Goal: Task Accomplishment & Management: Use online tool/utility

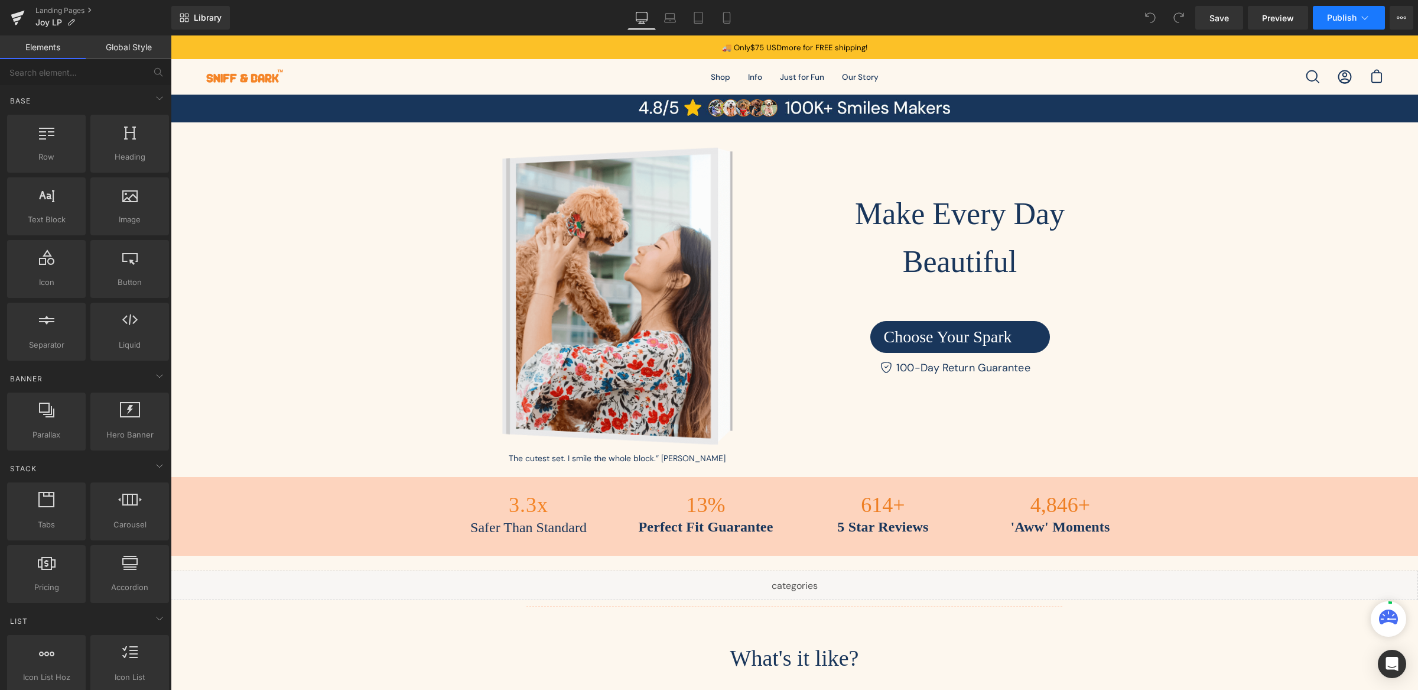
click at [1362, 18] on icon at bounding box center [1365, 18] width 12 height 12
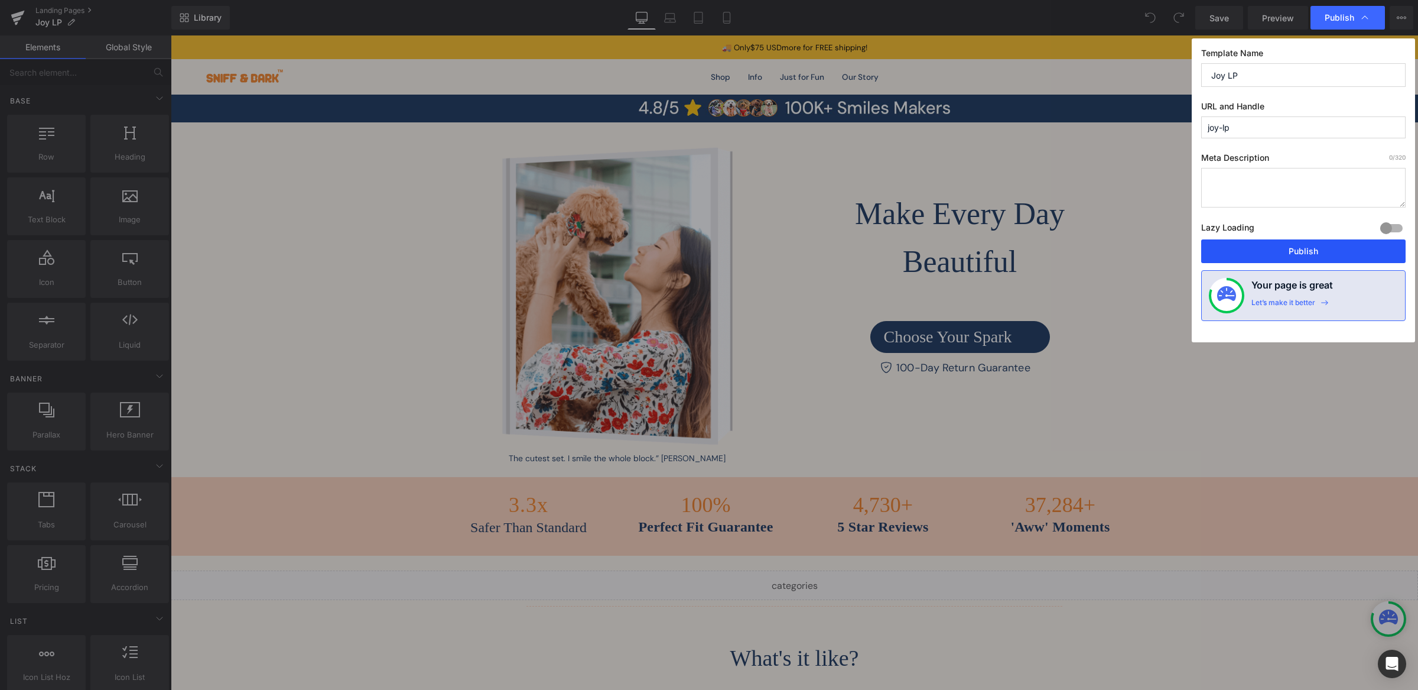
click at [1316, 253] on button "Publish" at bounding box center [1303, 251] width 204 height 24
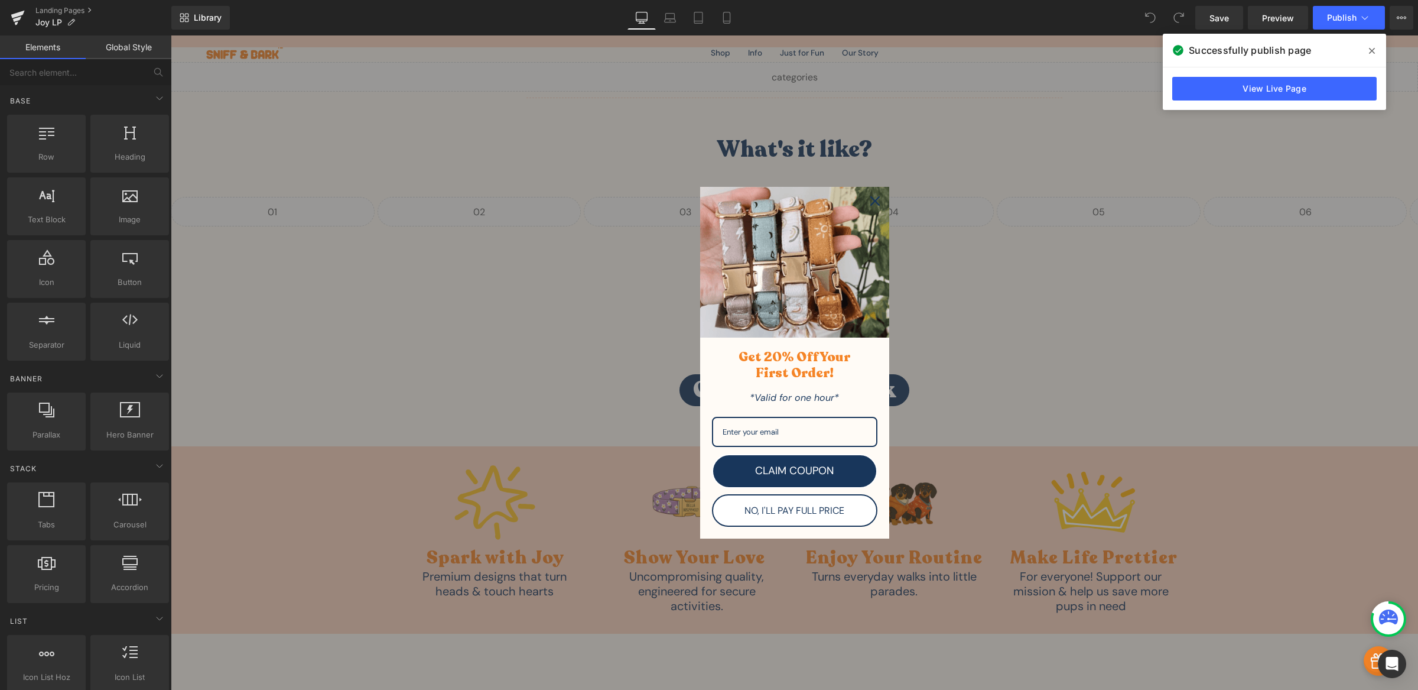
click at [872, 202] on icon "close icon" at bounding box center [875, 200] width 9 height 9
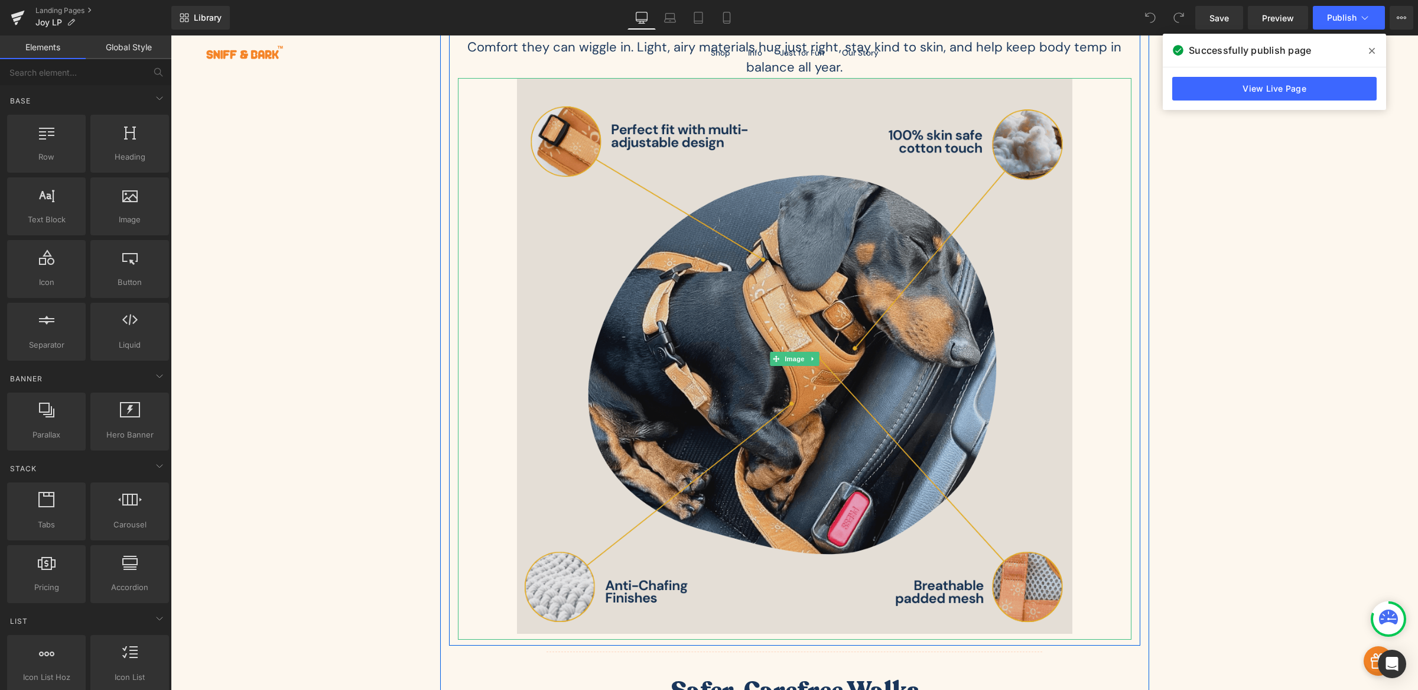
scroll to position [1497, 0]
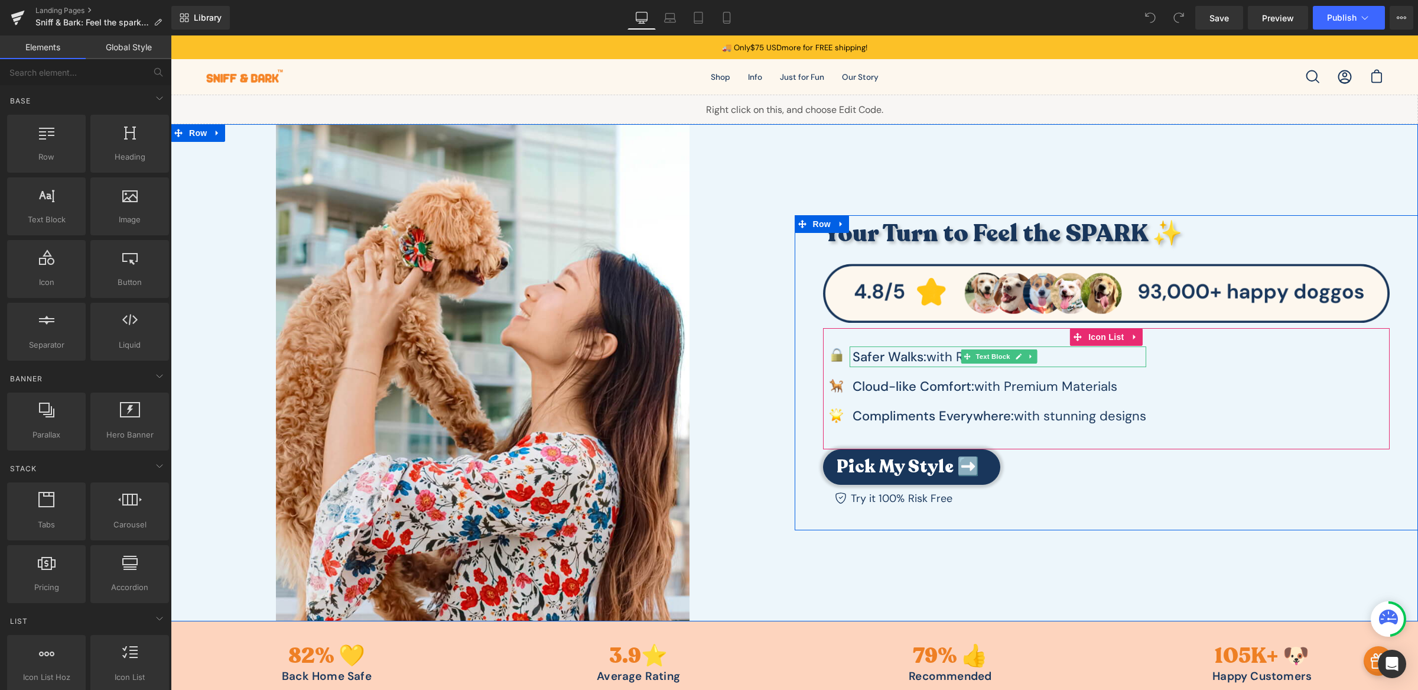
click at [858, 360] on strong "Safer Walks:" at bounding box center [890, 356] width 74 height 17
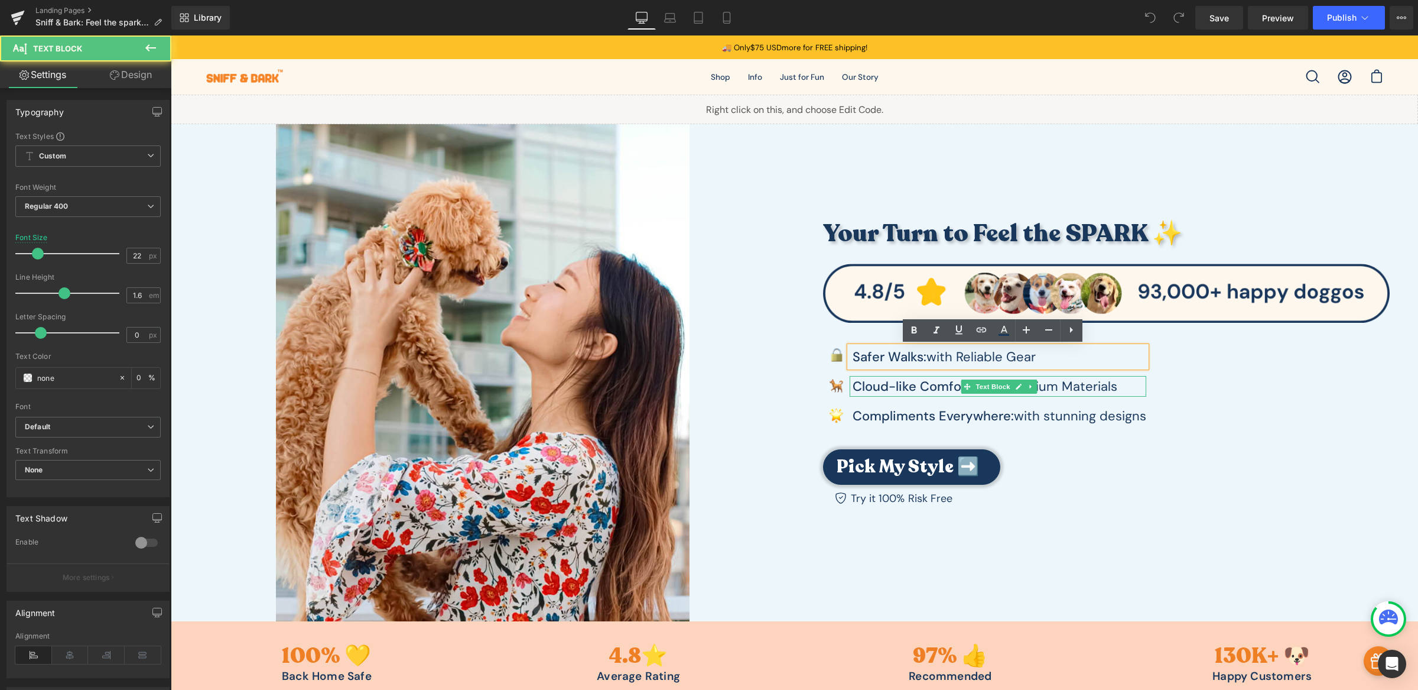
click at [867, 387] on strong "oud" at bounding box center [877, 386] width 24 height 17
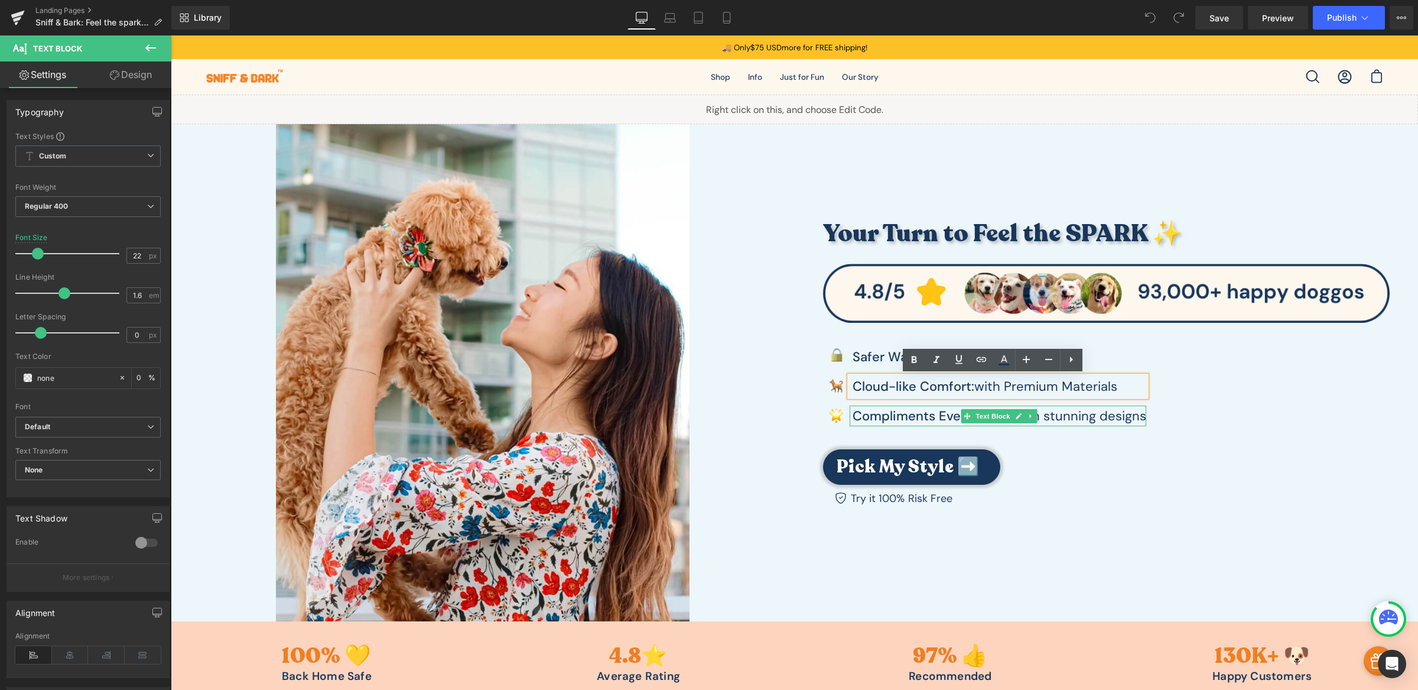
click at [882, 416] on strong "Compliments Everywhere:" at bounding box center [933, 415] width 161 height 17
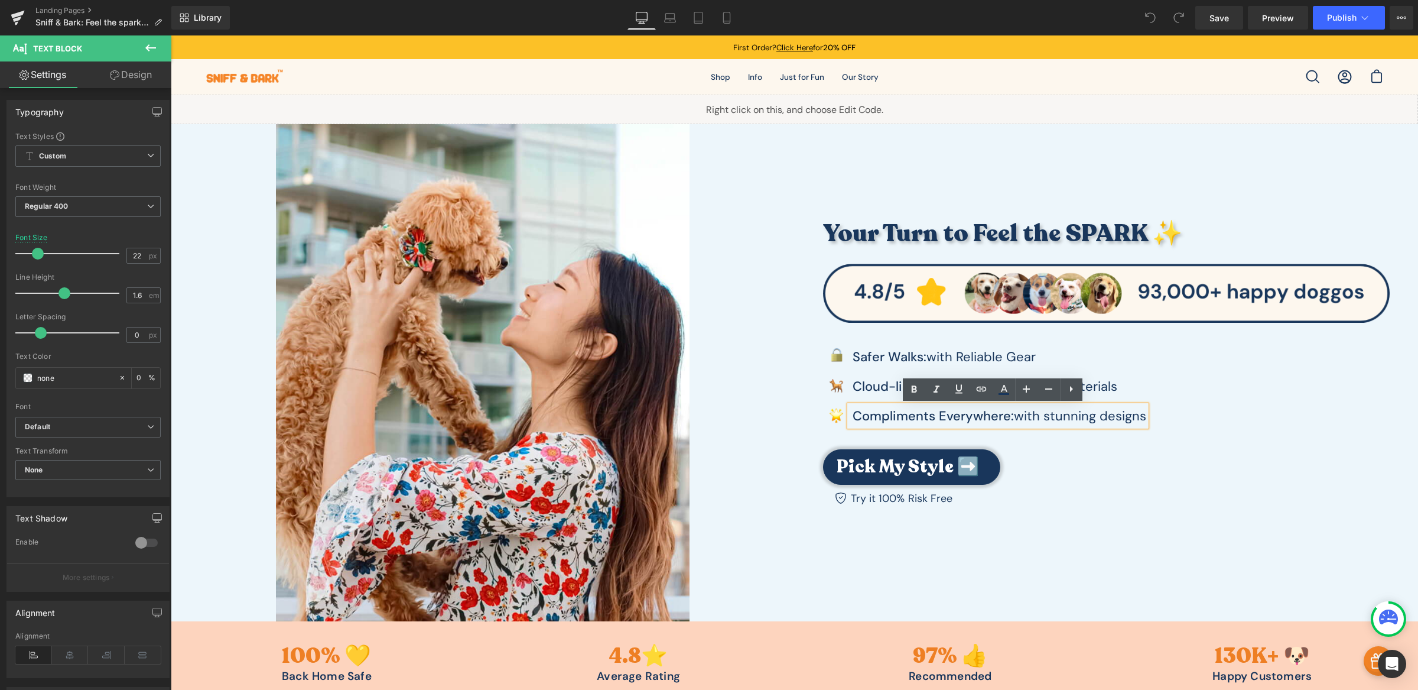
click at [886, 229] on h3 "Your Turn to Feel the SPARK ✨" at bounding box center [1101, 234] width 556 height 38
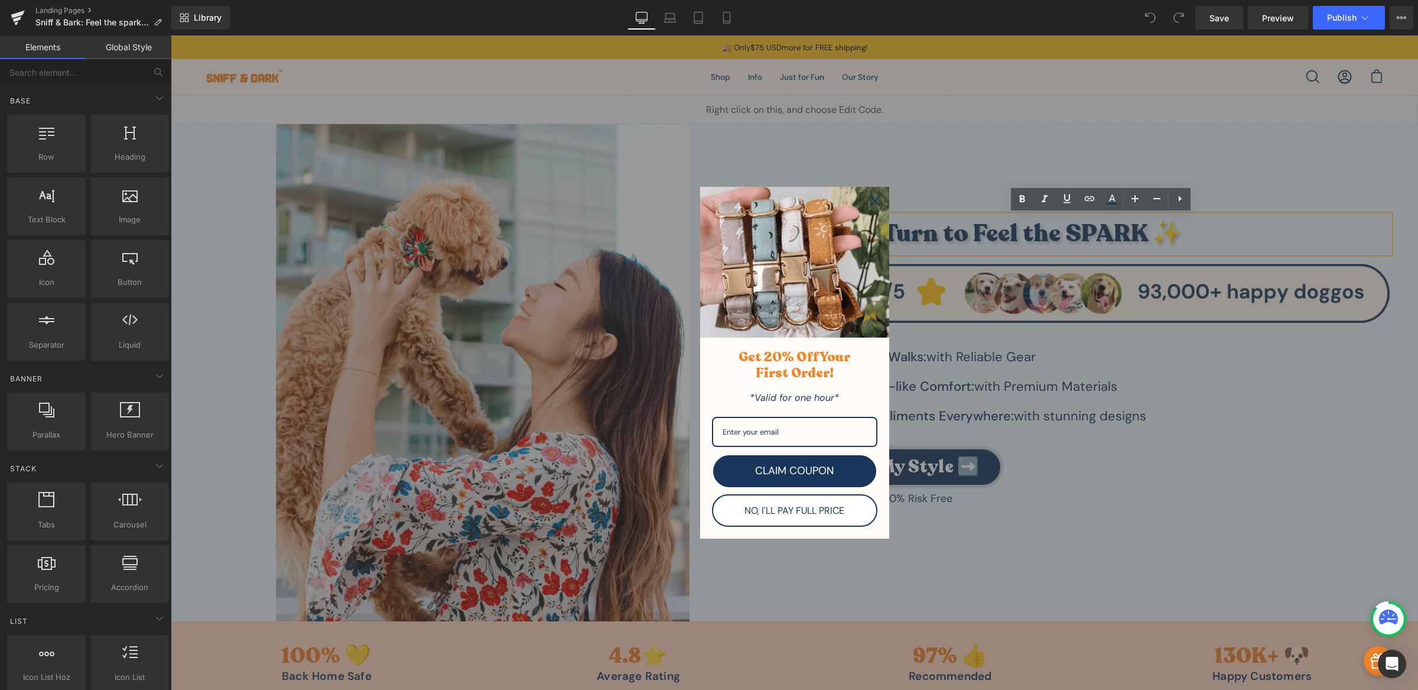
click at [866, 196] on div "Close" at bounding box center [875, 200] width 19 height 19
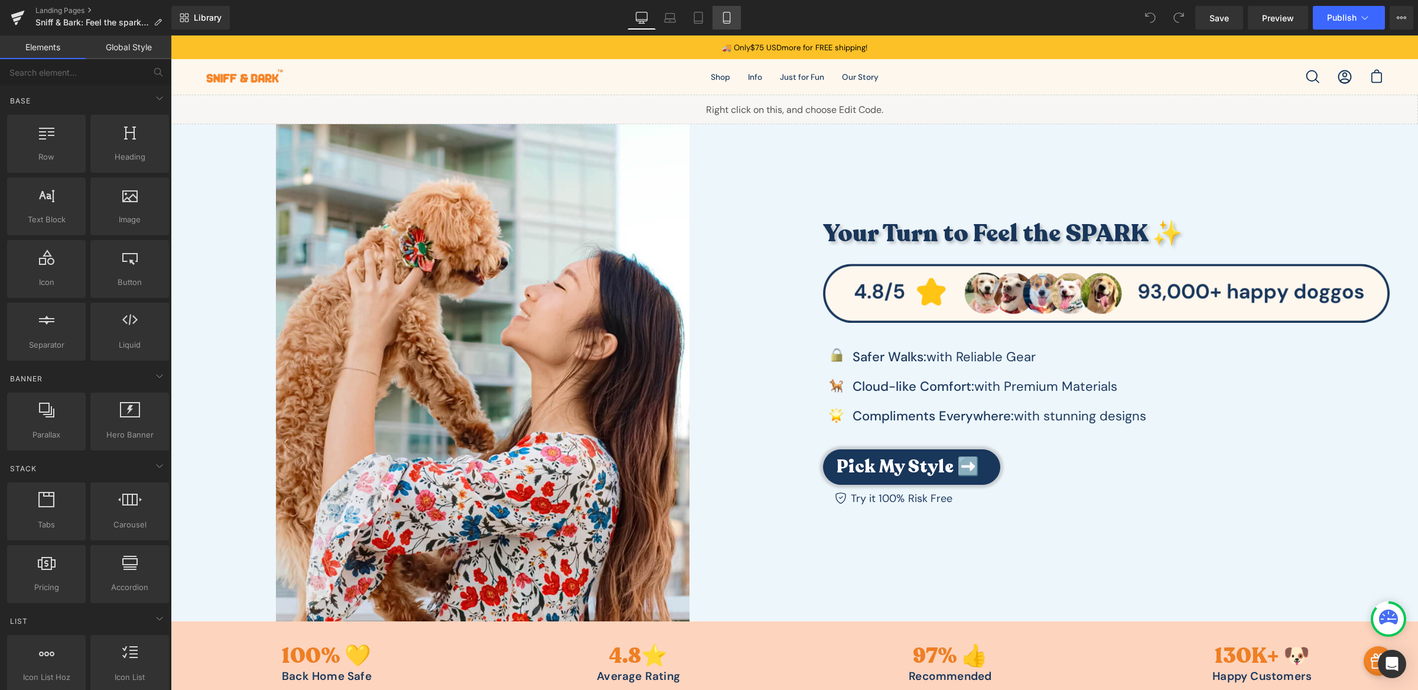
click at [716, 15] on link "Mobile" at bounding box center [727, 18] width 28 height 24
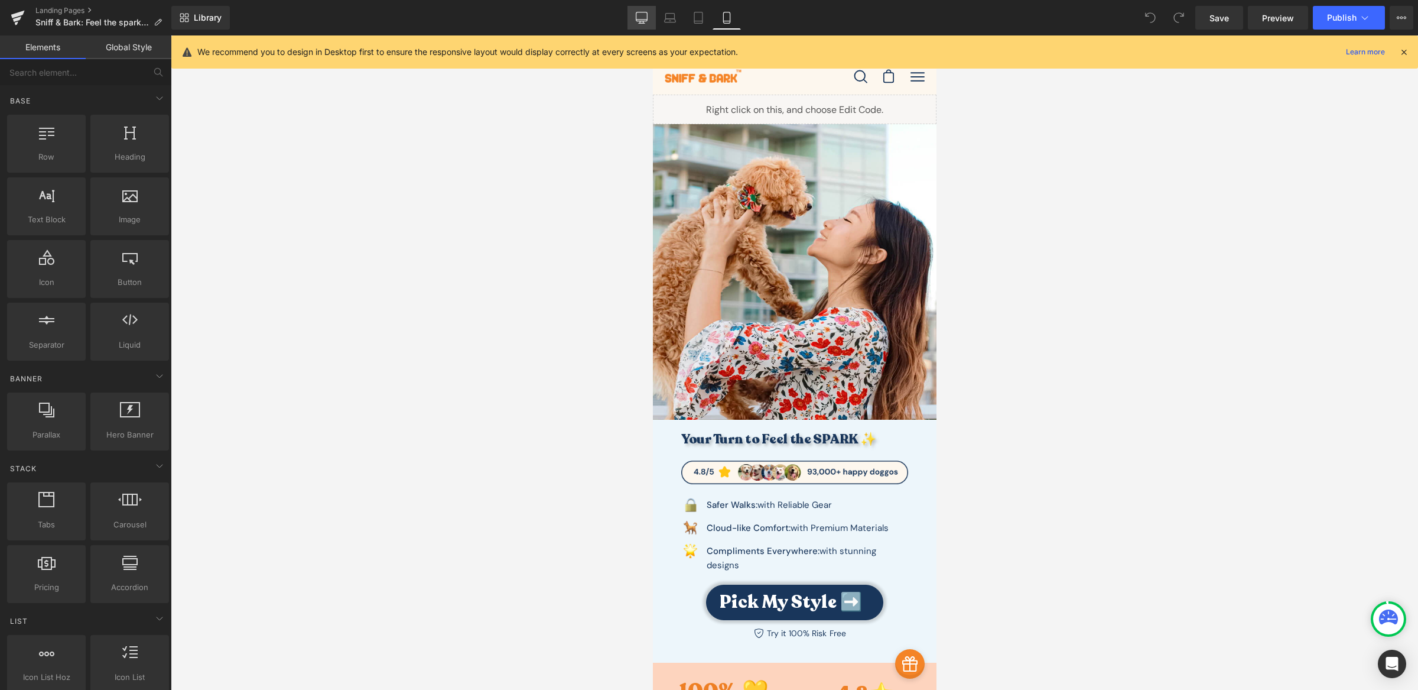
click at [641, 9] on link "Desktop" at bounding box center [642, 18] width 28 height 24
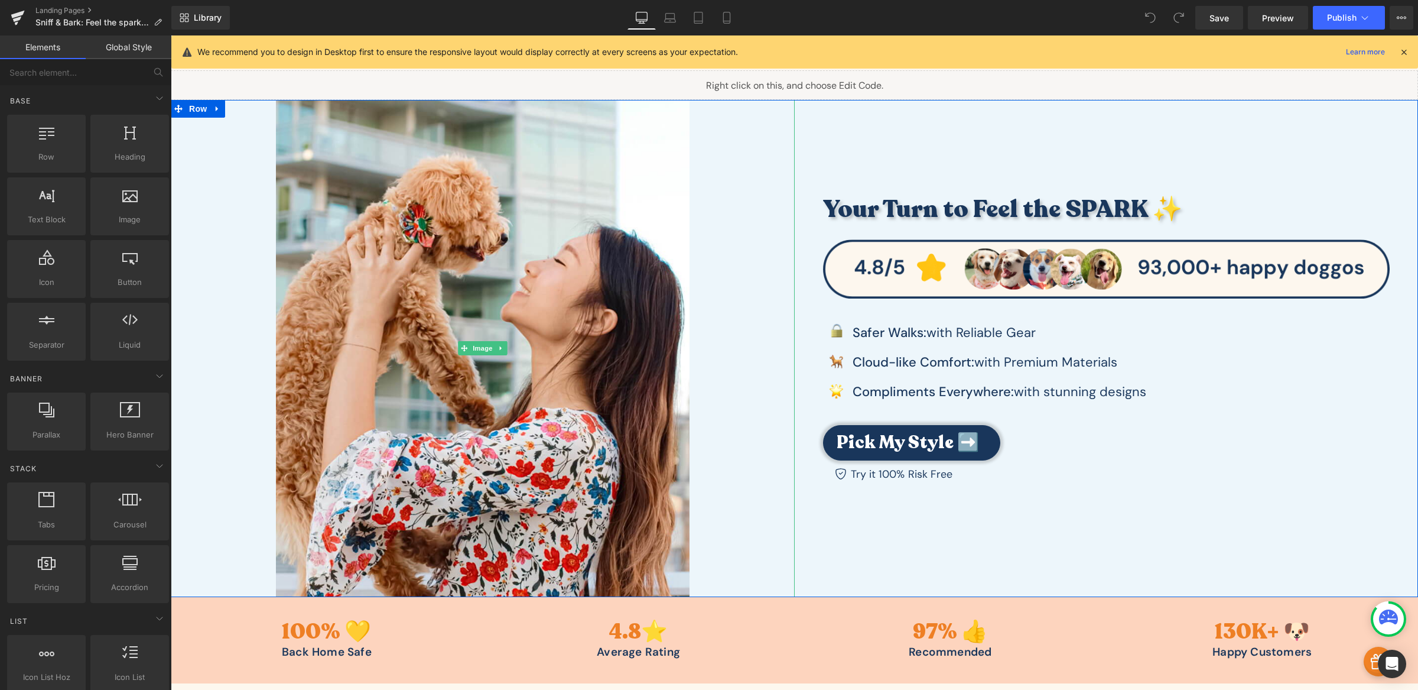
scroll to position [24, 0]
click at [728, 13] on icon at bounding box center [727, 18] width 12 height 12
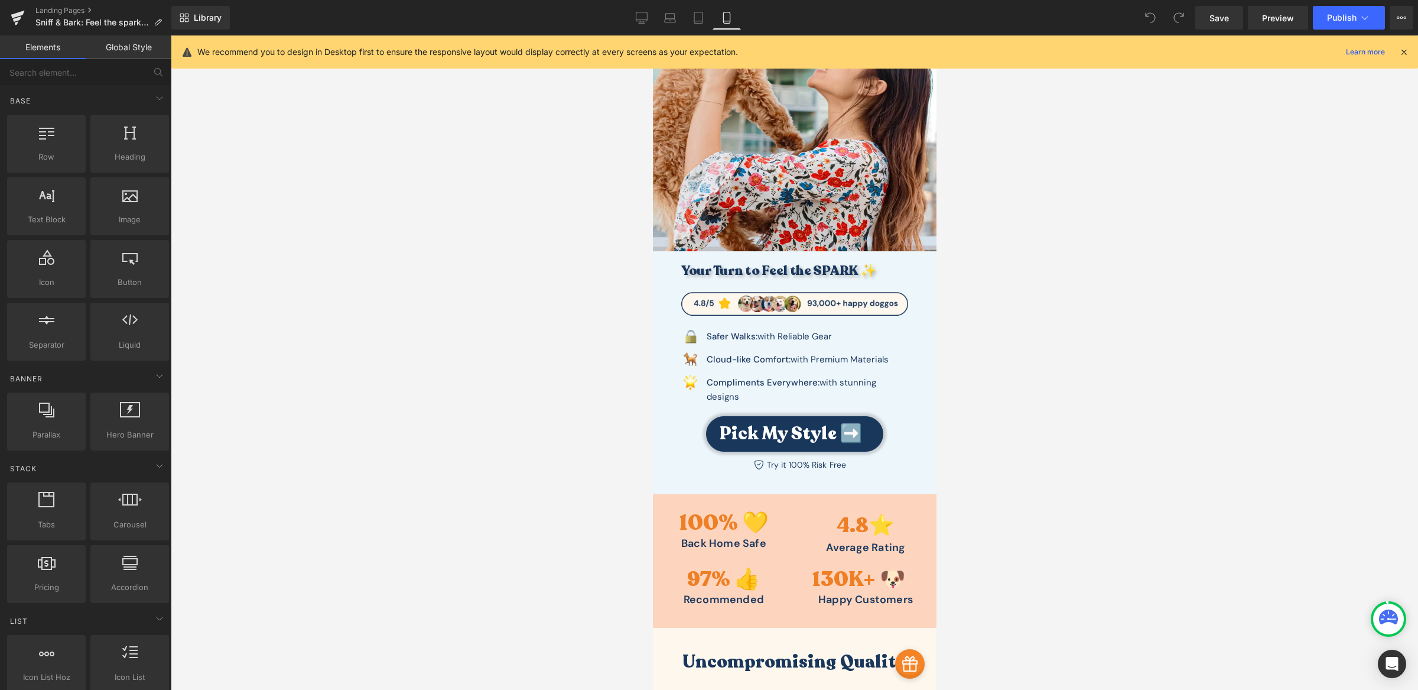
scroll to position [0, 0]
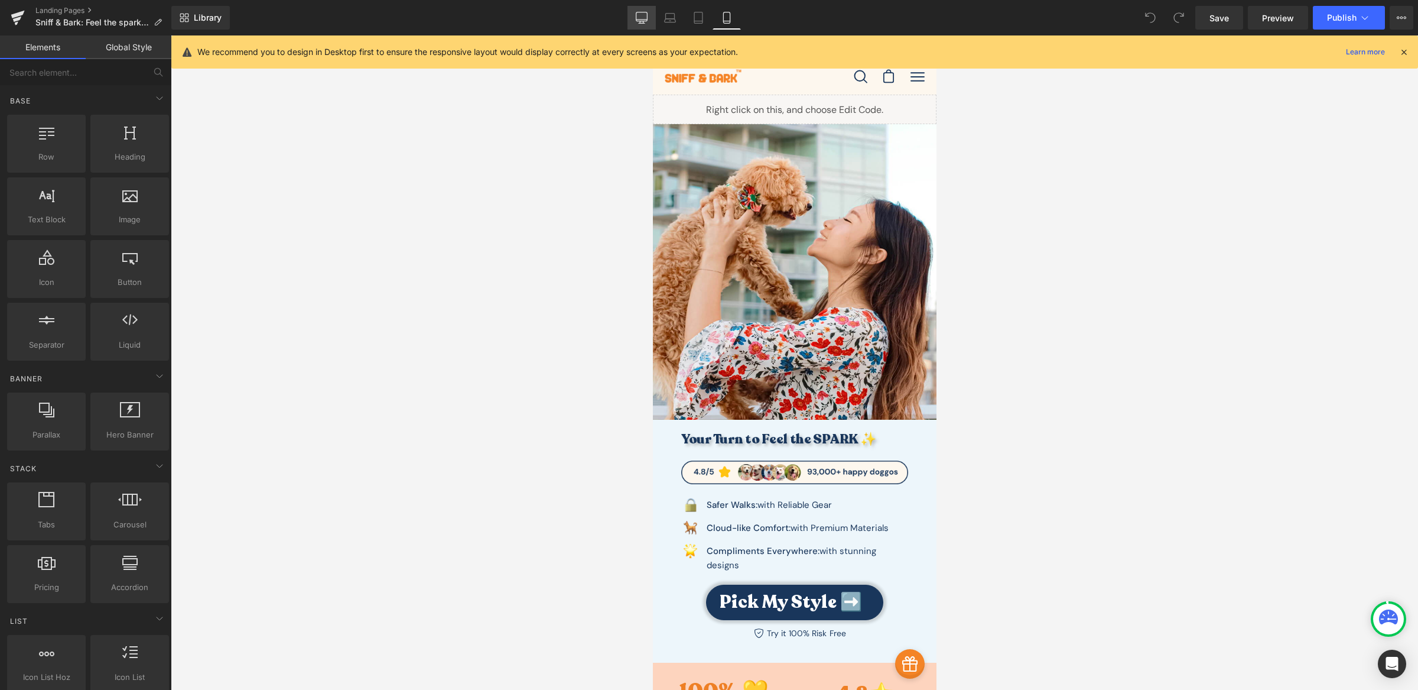
click at [643, 20] on icon at bounding box center [641, 20] width 11 height 0
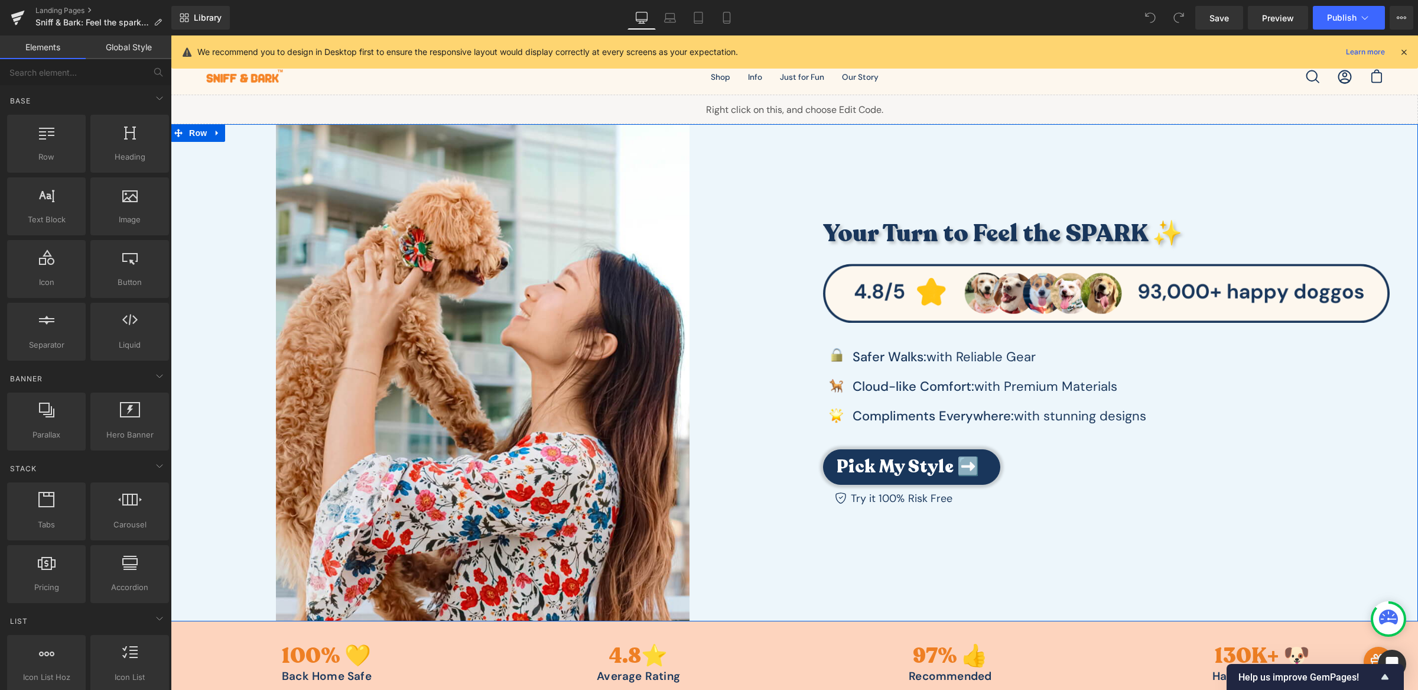
click at [847, 164] on div "Your Turn to Feel the SPARK ✨ Heading Image Image Safer Walks: with Reliable Ge…" at bounding box center [1107, 372] width 624 height 496
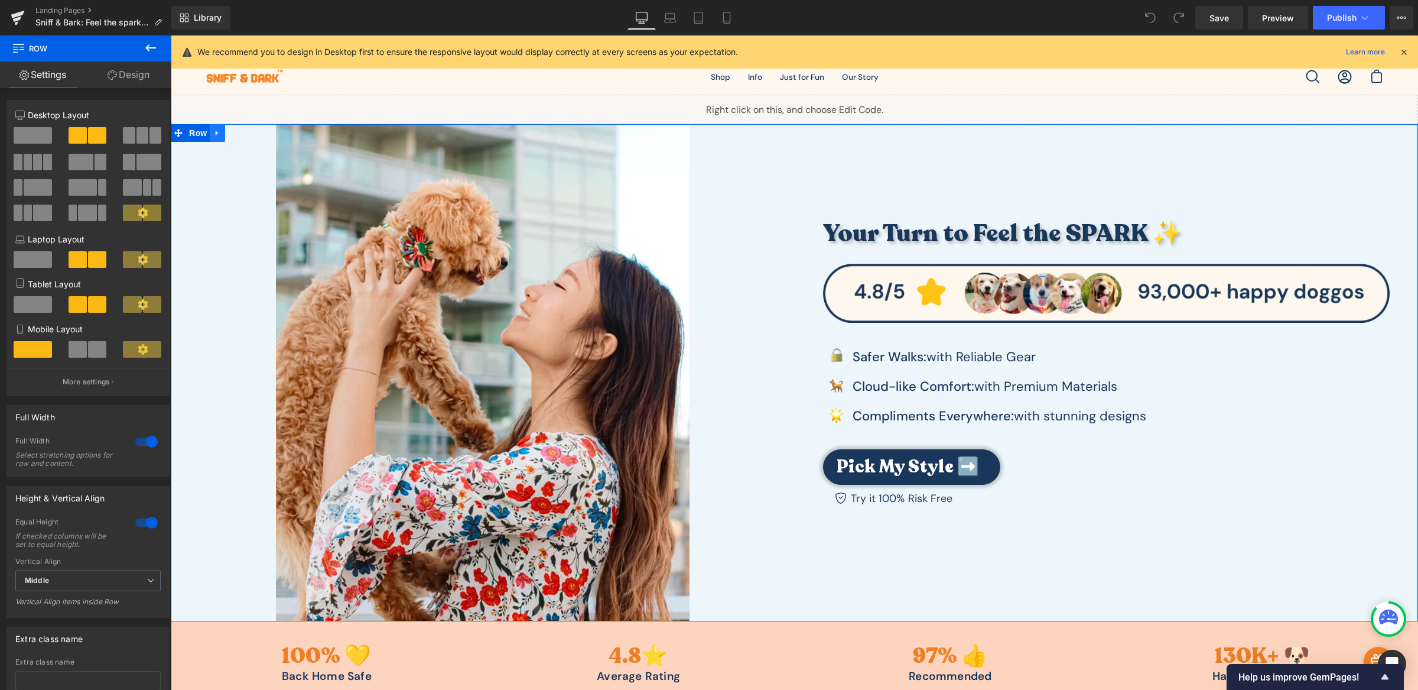
click at [216, 134] on icon at bounding box center [217, 133] width 2 height 5
click at [259, 132] on icon at bounding box center [263, 133] width 8 height 9
click at [216, 137] on link at bounding box center [217, 133] width 15 height 18
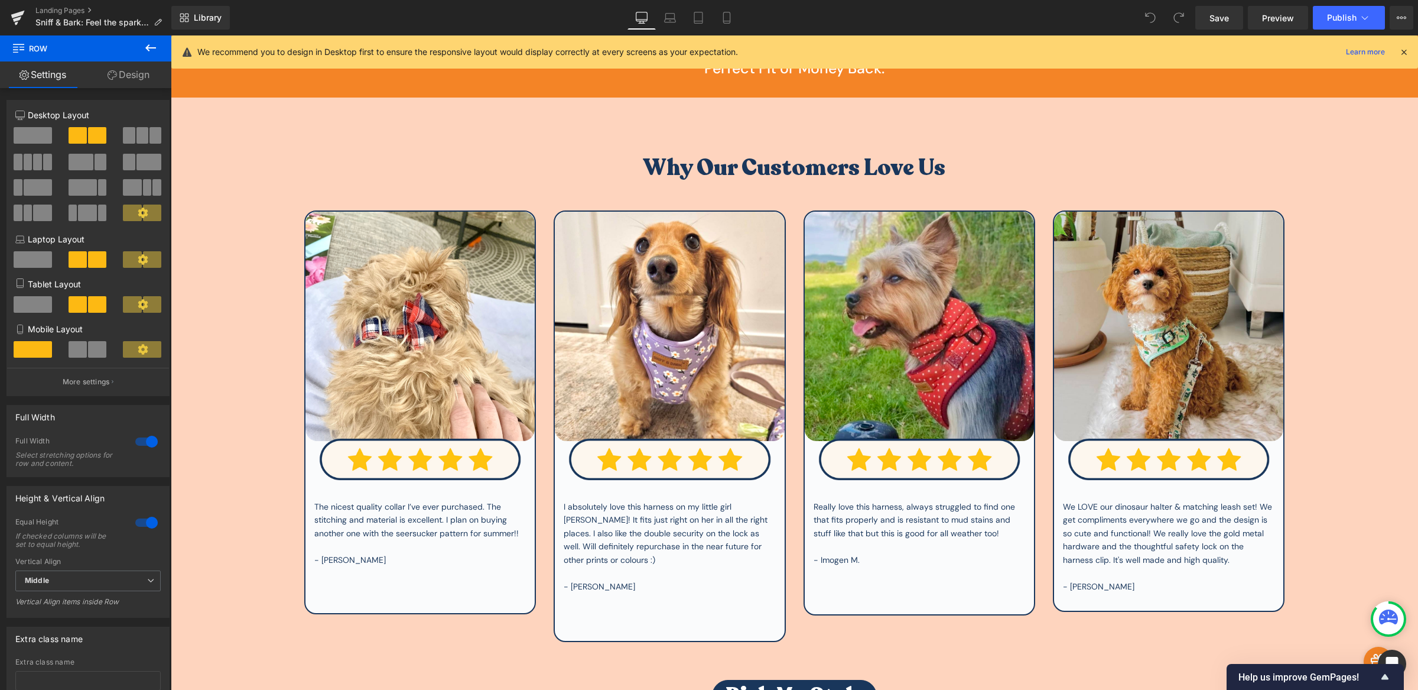
scroll to position [873, 0]
